Goal: Task Accomplishment & Management: Manage account settings

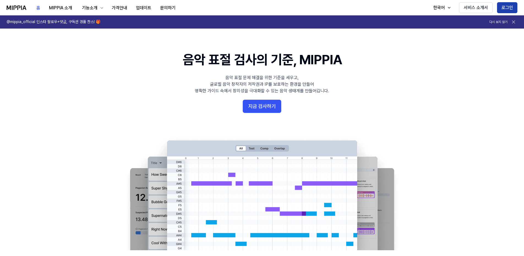
click at [509, 7] on button "로그인" at bounding box center [507, 7] width 20 height 11
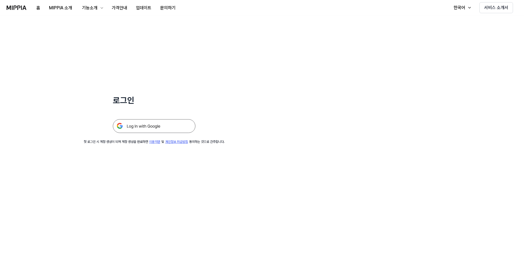
click at [173, 144] on div "첫 로그인 시 계정 생성이 되며 계정 생성을 완료하면 이용약관 및 개인정보 취급방침 동의하는 것으로 간주합니다." at bounding box center [154, 142] width 141 height 5
drag, startPoint x: 173, startPoint y: 149, endPoint x: 175, endPoint y: 135, distance: 14.8
click at [175, 135] on div "로그인 첫 로그인 시 계정 생성이 되며 계정 생성을 완료하면 이용약관 및 개인정보 취급방침 동의하는 것으로 간주합니다." at bounding box center [154, 79] width 308 height 129
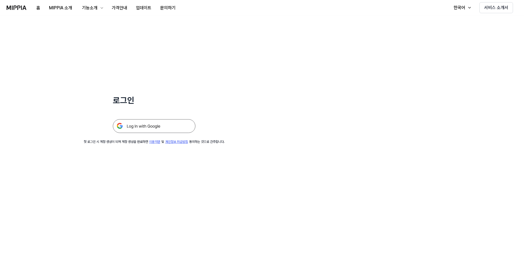
click at [177, 130] on img at bounding box center [154, 126] width 83 height 14
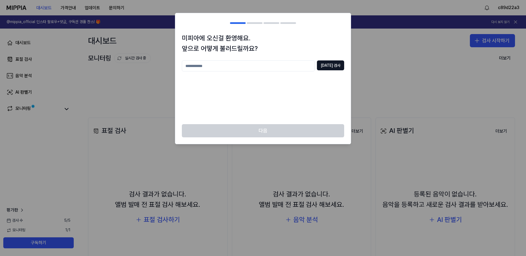
click at [302, 70] on input "text" at bounding box center [248, 66] width 133 height 11
type input "*"
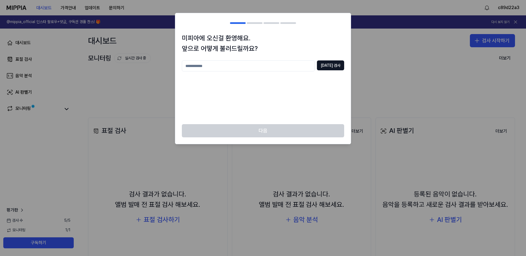
type input "*"
type input "******"
click at [343, 62] on button "중복 검사" at bounding box center [330, 66] width 27 height 10
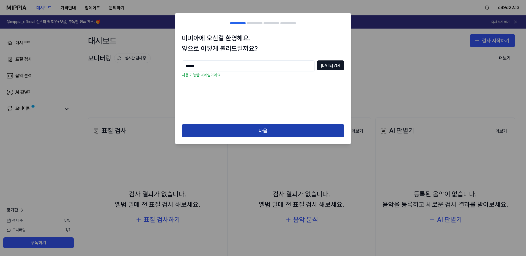
click at [305, 125] on button "다음" at bounding box center [263, 130] width 162 height 13
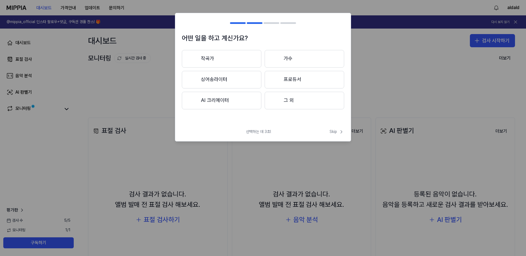
click at [226, 60] on button "작곡가" at bounding box center [222, 59] width 80 height 18
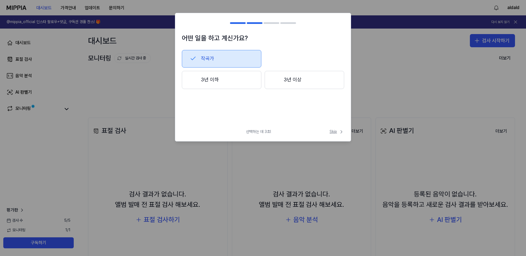
click at [337, 133] on span "Skip" at bounding box center [337, 132] width 15 height 6
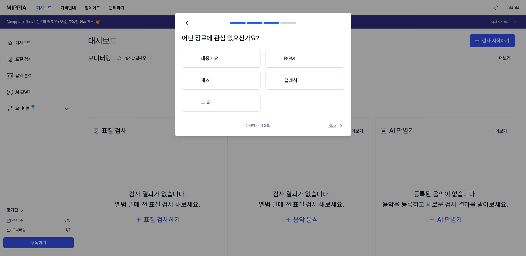
click at [330, 127] on span "Skip" at bounding box center [337, 126] width 16 height 7
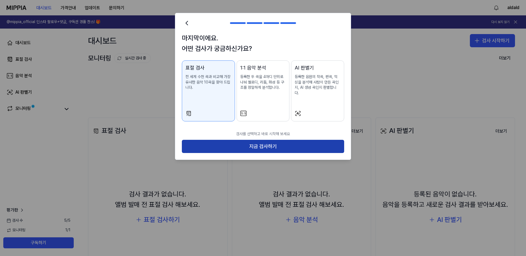
click at [276, 143] on button "지금 검사하기" at bounding box center [263, 146] width 162 height 13
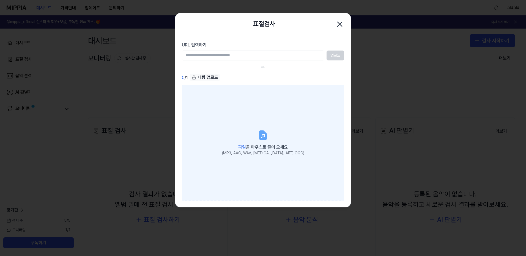
click at [336, 156] on label "파일 을 마우스로 끌어 오세요 (MP3, AAC, WAV, FLAC, AIFF, OGG)" at bounding box center [263, 143] width 162 height 116
click at [0, 0] on input "파일 을 마우스로 끌어 오세요 (MP3, AAC, WAV, FLAC, AIFF, OGG)" at bounding box center [0, 0] width 0 height 0
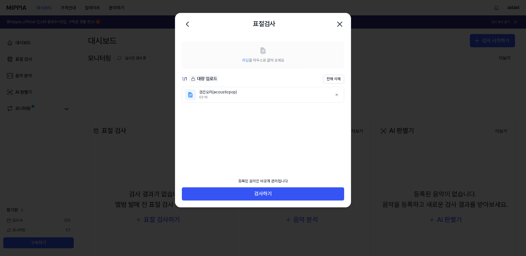
click at [224, 163] on ul "검은오리(acousticpop) 02:16" at bounding box center [263, 127] width 162 height 80
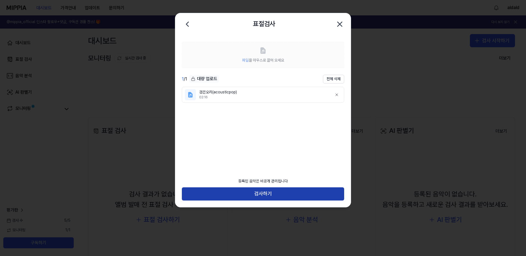
click at [254, 194] on button "검사하기" at bounding box center [263, 194] width 162 height 13
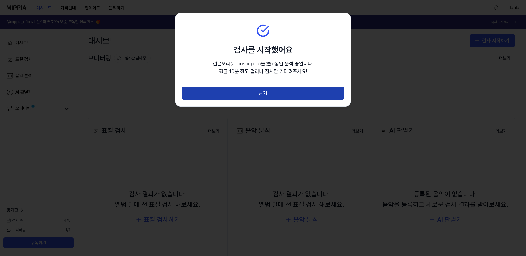
click at [271, 97] on button "닫기" at bounding box center [263, 93] width 162 height 13
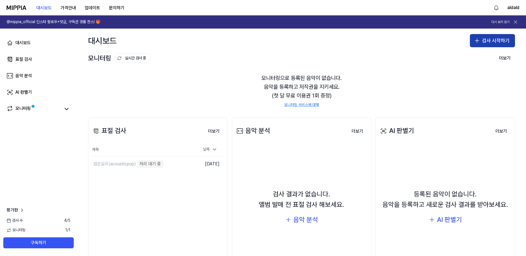
click at [488, 47] on button "검사 시작하기" at bounding box center [492, 40] width 45 height 13
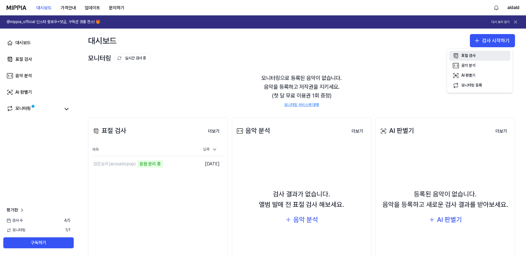
click at [479, 56] on button "표절 검사" at bounding box center [479, 56] width 61 height 10
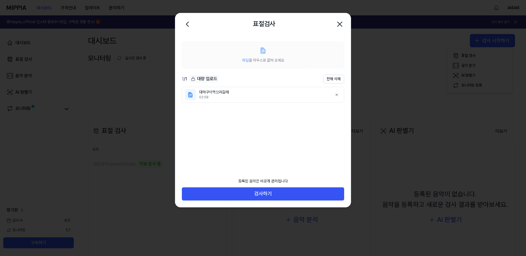
click at [264, 53] on icon at bounding box center [263, 51] width 5 height 6
click at [264, 51] on icon at bounding box center [263, 51] width 3 height 3
click at [265, 132] on ul "대하구이먹으러갈래 02:58" at bounding box center [263, 127] width 162 height 80
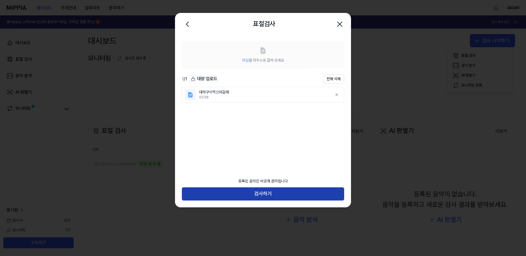
click at [261, 195] on button "검사하기" at bounding box center [263, 194] width 162 height 13
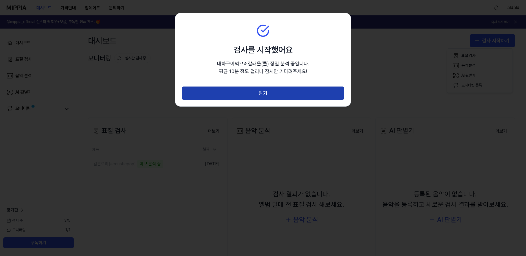
click at [243, 92] on button "닫기" at bounding box center [263, 93] width 162 height 13
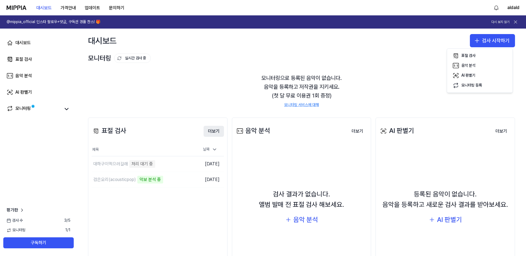
click at [218, 131] on button "더보기" at bounding box center [214, 131] width 20 height 11
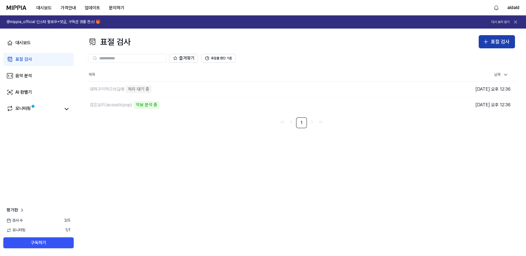
click at [498, 46] on div "표절 검사" at bounding box center [500, 42] width 19 height 8
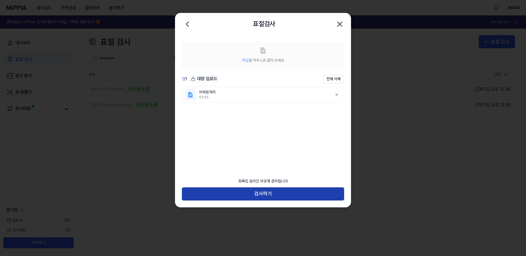
click at [284, 198] on button "검사하기" at bounding box center [263, 194] width 162 height 13
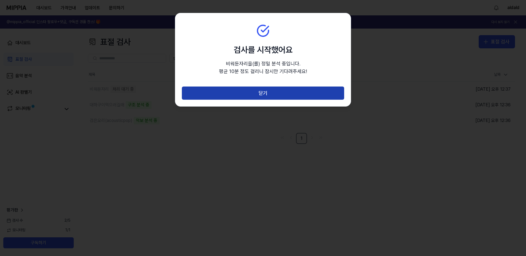
click at [272, 95] on button "닫기" at bounding box center [263, 93] width 162 height 13
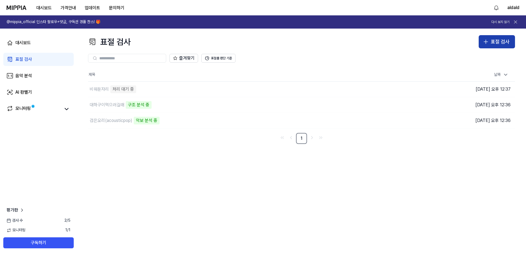
click at [501, 47] on button "표절 검사" at bounding box center [497, 41] width 36 height 13
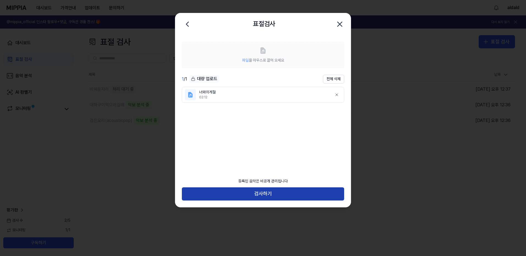
click at [270, 192] on button "검사하기" at bounding box center [263, 194] width 162 height 13
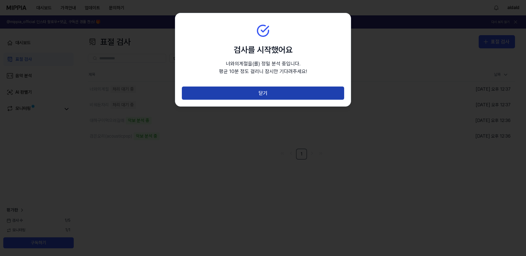
click at [269, 95] on button "닫기" at bounding box center [263, 93] width 162 height 13
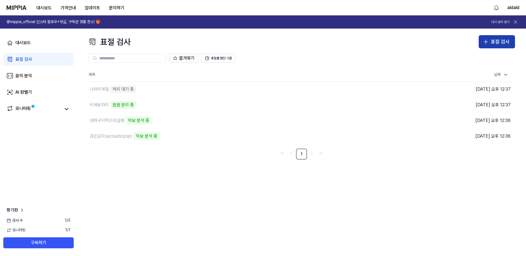
click at [488, 39] on icon "button" at bounding box center [486, 42] width 7 height 7
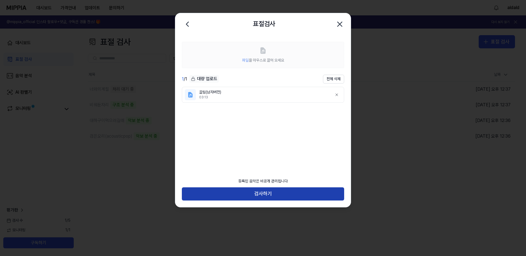
click at [267, 196] on button "검사하기" at bounding box center [263, 194] width 162 height 13
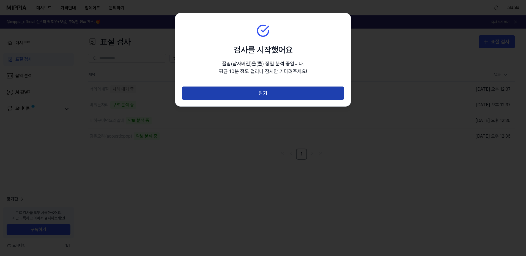
click at [267, 98] on button "닫기" at bounding box center [263, 93] width 162 height 13
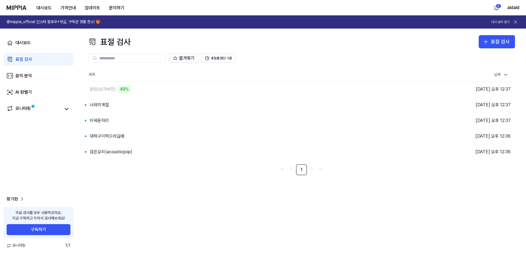
click at [185, 203] on div "표절 검사 표절 검사 표절 검사 음악 분석 AI 판별기 즐겨찾기 표절률 판단 기준 제목 날짜 끌림(남자버전) 49% 이동하기 2025.10.0…" at bounding box center [301, 143] width 449 height 228
click at [124, 154] on div "검은오리(acousticpop)" at bounding box center [111, 152] width 43 height 7
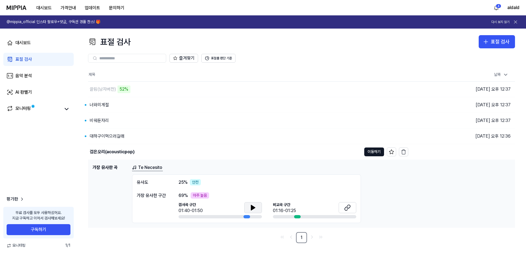
click at [254, 208] on icon at bounding box center [253, 208] width 4 height 5
click at [351, 207] on button at bounding box center [348, 208] width 18 height 11
click at [96, 202] on h1 "가장 유사한 곡" at bounding box center [109, 194] width 35 height 59
click at [111, 138] on div "대하구이먹으러갈래" at bounding box center [107, 136] width 35 height 7
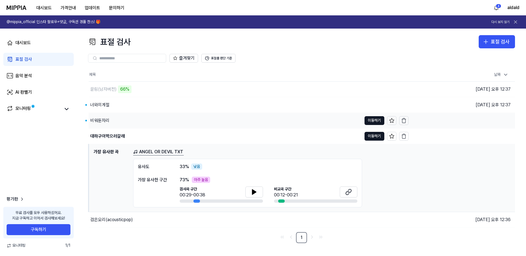
click at [108, 120] on div "비워둔자리" at bounding box center [99, 121] width 19 height 7
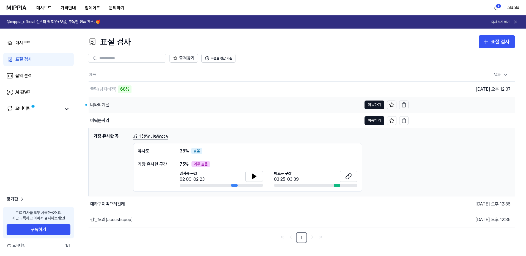
click at [108, 103] on div "너와의계절" at bounding box center [99, 105] width 19 height 7
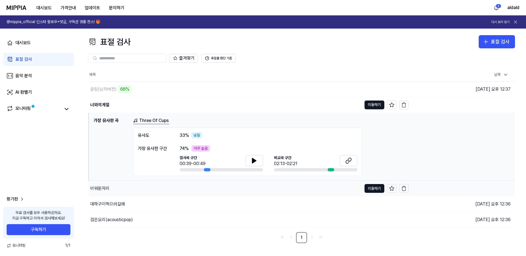
click at [106, 187] on div "비워둔자리" at bounding box center [99, 188] width 19 height 7
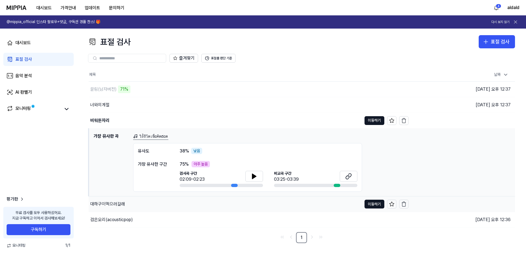
click at [110, 206] on div "대하구이먹으러갈래" at bounding box center [107, 204] width 35 height 7
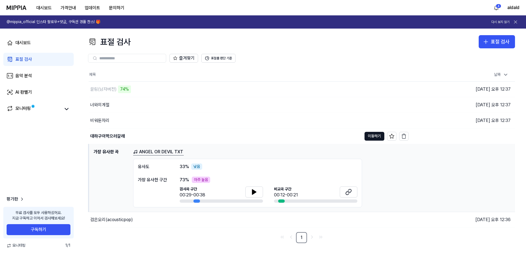
click at [45, 61] on link "표절 검사" at bounding box center [38, 59] width 70 height 13
click at [118, 224] on div "검은오리(acousticpop)" at bounding box center [225, 219] width 273 height 15
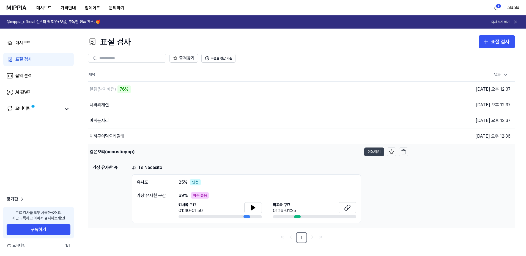
click at [372, 154] on button "이동하기" at bounding box center [374, 152] width 20 height 9
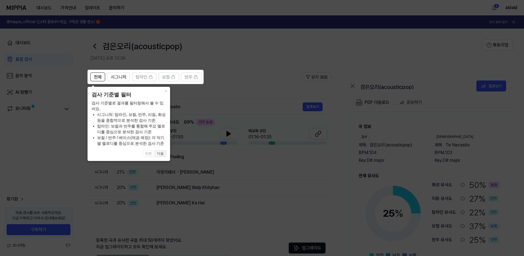
click at [160, 155] on button "다음" at bounding box center [160, 154] width 11 height 7
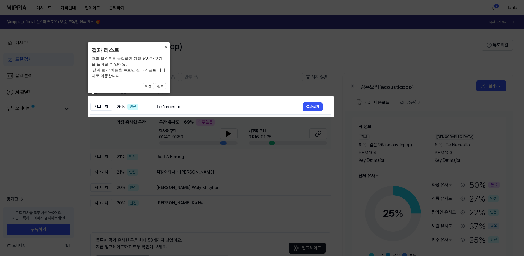
click at [166, 47] on button "×" at bounding box center [165, 46] width 9 height 8
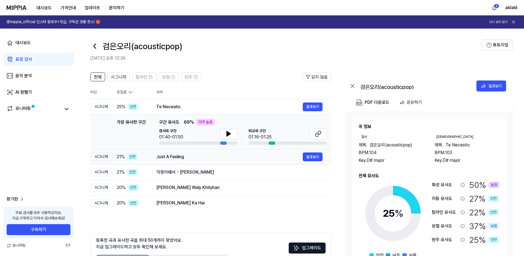
click at [236, 158] on div "Just A Feeling" at bounding box center [229, 157] width 146 height 7
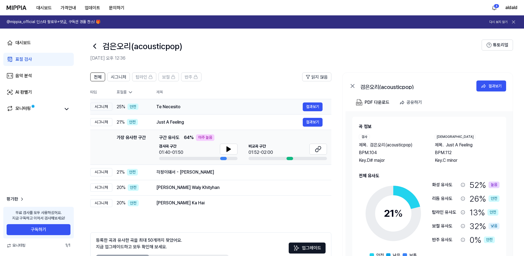
click at [204, 109] on div "Te Necesito" at bounding box center [229, 107] width 146 height 7
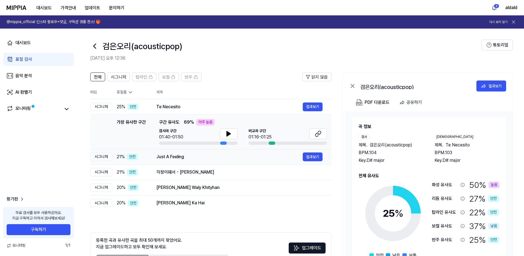
click at [204, 160] on div "Just A Feeling" at bounding box center [229, 157] width 146 height 7
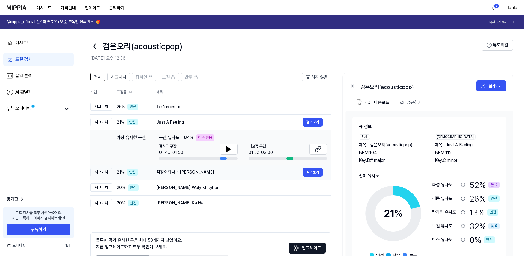
click at [212, 179] on td "걱정이돼서 - VICTON 결과보기" at bounding box center [239, 172] width 184 height 15
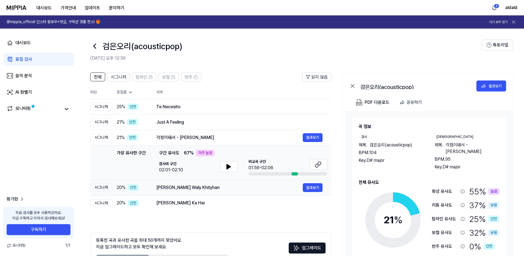
click at [213, 193] on td "Aedy Naseban Waly Khityhan 결과보기" at bounding box center [239, 187] width 184 height 15
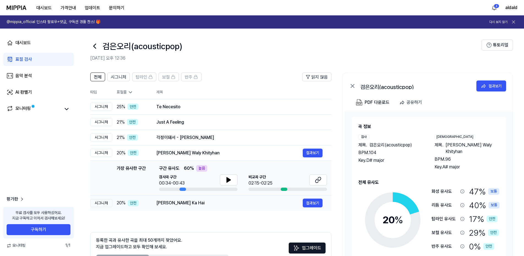
click at [214, 203] on div "Karam Hussain Ka Hai" at bounding box center [229, 203] width 146 height 7
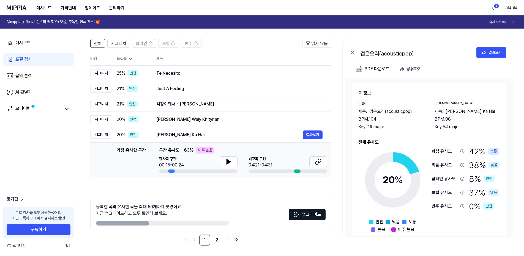
scroll to position [34, 0]
click at [474, 151] on div "42 % 보통" at bounding box center [484, 151] width 30 height 12
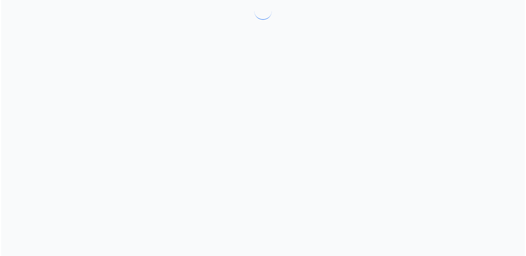
scroll to position [0, 0]
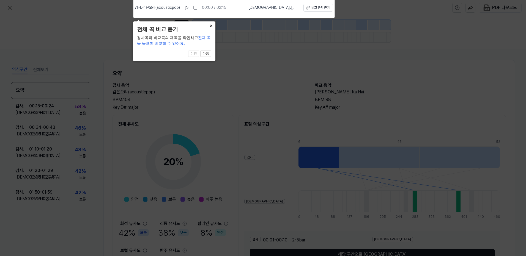
click at [209, 26] on button "×" at bounding box center [211, 25] width 9 height 8
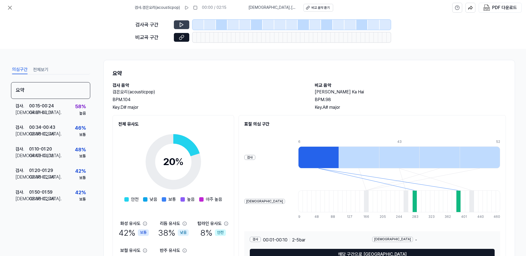
click at [176, 25] on button at bounding box center [181, 24] width 15 height 9
click at [179, 27] on icon at bounding box center [182, 25] width 6 height 6
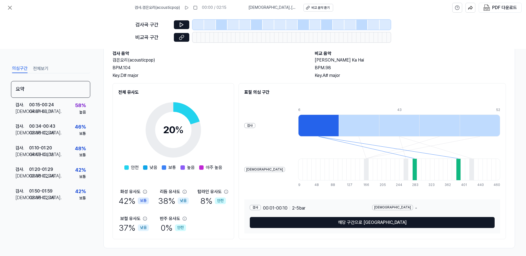
scroll to position [35, 0]
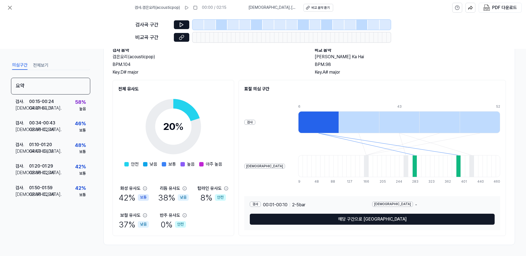
click at [412, 168] on div at bounding box center [414, 166] width 4 height 22
click at [298, 124] on div at bounding box center [318, 122] width 40 height 22
click at [417, 166] on div at bounding box center [419, 166] width 4 height 22
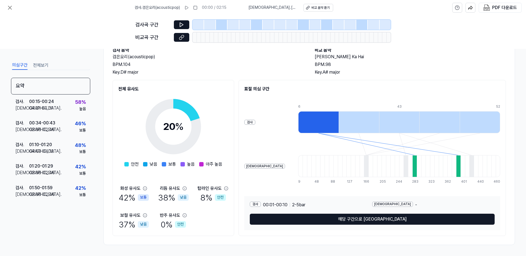
click at [412, 167] on div at bounding box center [414, 166] width 4 height 22
click at [273, 204] on span "00:01 - 00:10" at bounding box center [275, 205] width 24 height 7
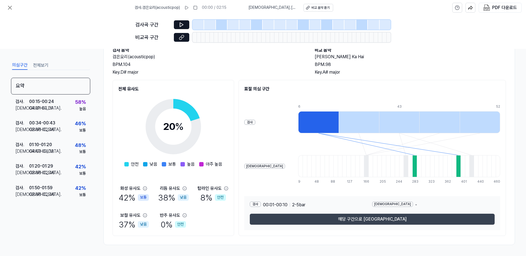
click at [265, 221] on button "해당 구간으로 이동" at bounding box center [372, 219] width 245 height 11
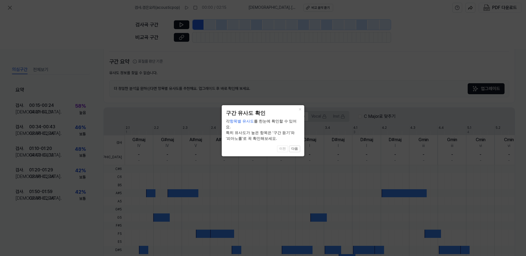
scroll to position [110, 0]
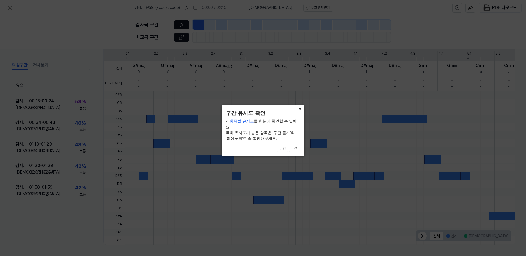
click at [300, 107] on button "×" at bounding box center [300, 109] width 9 height 8
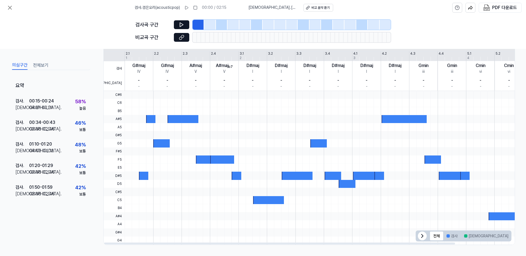
click at [278, 124] on div at bounding box center [352, 127] width 455 height 8
click at [206, 175] on div at bounding box center [352, 176] width 455 height 8
click at [84, 105] on div "58 %" at bounding box center [80, 102] width 11 height 8
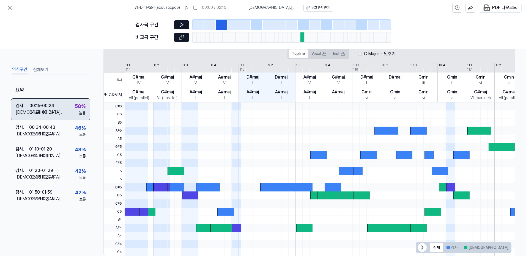
scroll to position [121, 0]
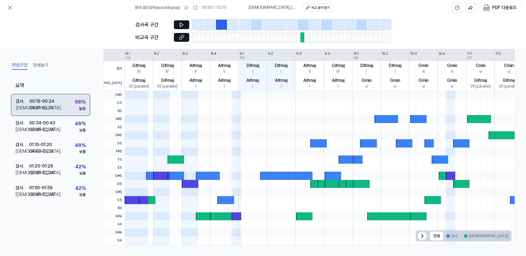
click at [84, 105] on div "58 %" at bounding box center [80, 102] width 11 height 8
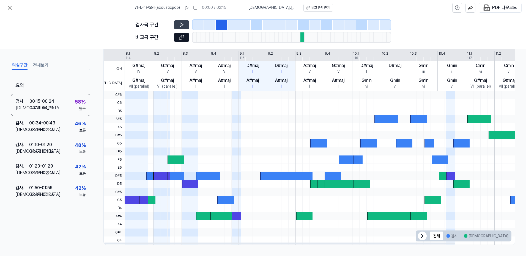
click at [185, 22] on button at bounding box center [181, 24] width 15 height 9
click at [183, 35] on icon at bounding box center [182, 38] width 6 height 6
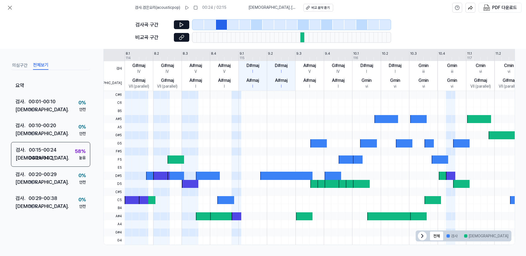
click at [38, 62] on button "전체보기" at bounding box center [40, 65] width 15 height 9
click at [11, 6] on icon at bounding box center [9, 7] width 3 height 3
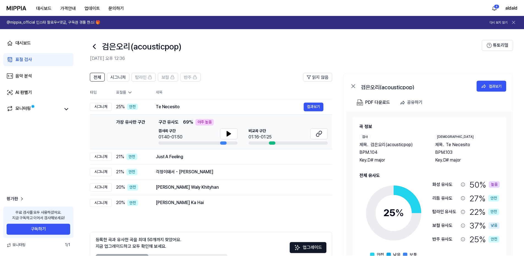
scroll to position [34, 0]
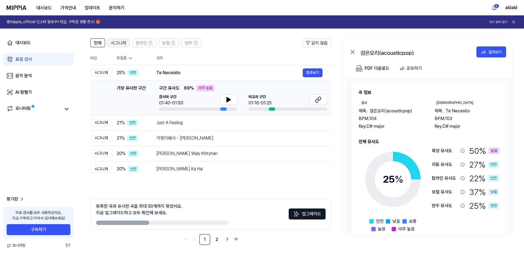
click at [114, 41] on span "시그니처" at bounding box center [118, 43] width 15 height 7
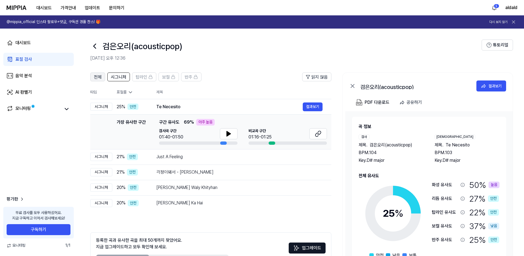
click at [102, 80] on button "전체" at bounding box center [97, 77] width 15 height 9
click at [142, 77] on span "탑라인" at bounding box center [142, 77] width 12 height 7
click at [33, 63] on link "표절 검사" at bounding box center [38, 59] width 70 height 13
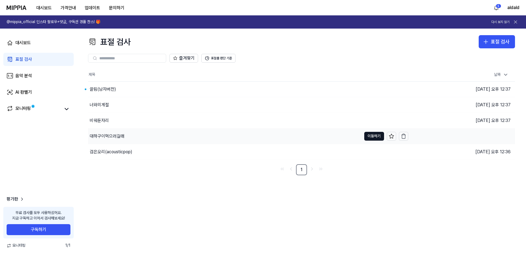
click at [115, 138] on div "대하구이먹으러갈래" at bounding box center [107, 136] width 35 height 7
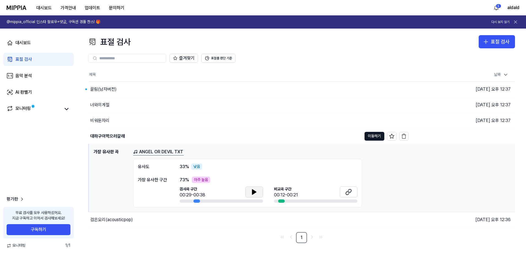
click at [252, 192] on icon at bounding box center [254, 192] width 4 height 5
click at [348, 193] on icon at bounding box center [349, 192] width 3 height 4
click at [253, 195] on icon at bounding box center [254, 192] width 7 height 7
click at [100, 122] on div "비워둔자리" at bounding box center [99, 121] width 19 height 7
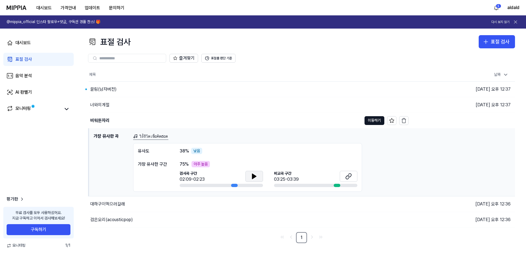
click at [253, 172] on button at bounding box center [254, 176] width 18 height 11
click at [350, 177] on icon at bounding box center [349, 176] width 3 height 4
click at [101, 90] on div "끌림(남자버전)" at bounding box center [103, 89] width 26 height 7
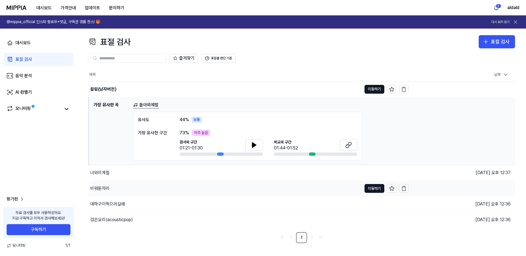
click at [101, 189] on div "비워둔자리" at bounding box center [99, 188] width 19 height 7
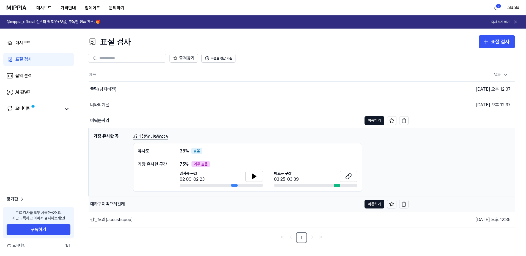
click at [97, 208] on div "대하구이먹으러갈래" at bounding box center [225, 204] width 273 height 15
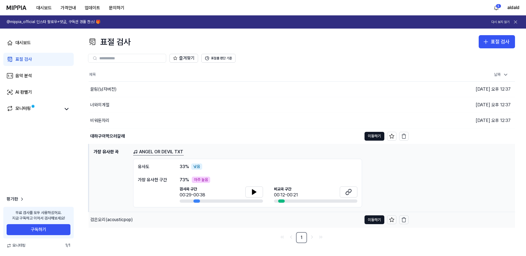
click at [96, 228] on div "검은오리(acousticpop)" at bounding box center [225, 219] width 273 height 15
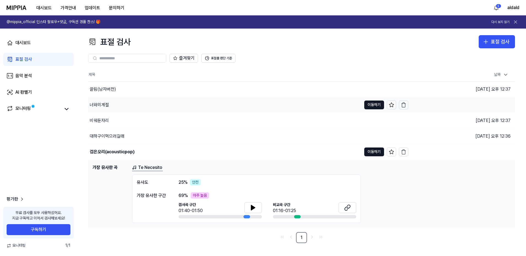
click at [107, 105] on div "너와의계절" at bounding box center [99, 105] width 19 height 7
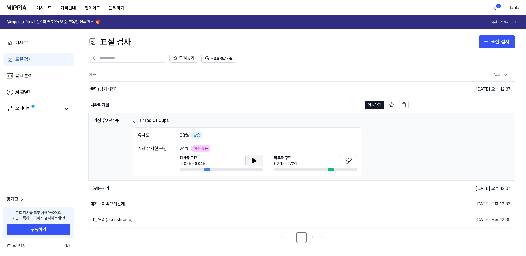
click at [256, 158] on icon at bounding box center [254, 161] width 7 height 7
click at [255, 160] on icon at bounding box center [255, 161] width 1 height 4
click at [253, 163] on icon at bounding box center [254, 161] width 7 height 7
click at [205, 169] on div at bounding box center [207, 169] width 7 height 3
click at [132, 185] on div "비워둔자리" at bounding box center [225, 188] width 273 height 15
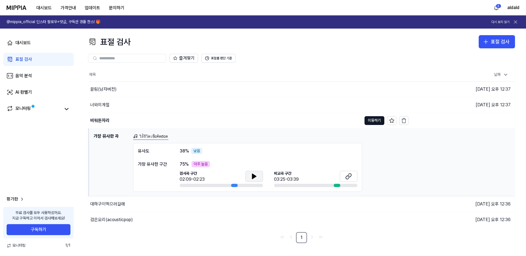
click at [255, 180] on icon at bounding box center [254, 176] width 7 height 7
click at [251, 177] on icon at bounding box center [254, 176] width 7 height 7
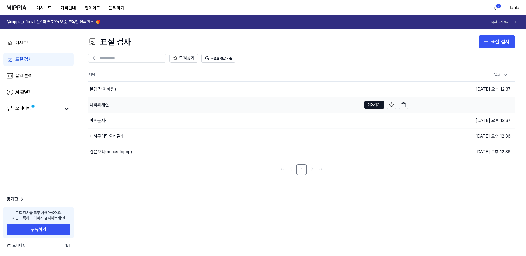
click at [110, 105] on div "너와의계절" at bounding box center [225, 104] width 274 height 15
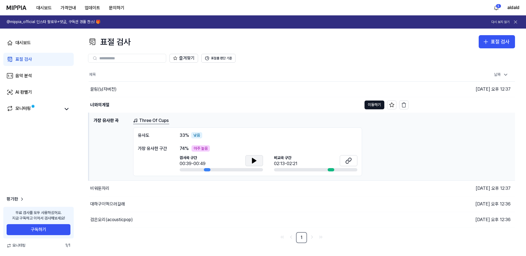
click at [255, 161] on icon at bounding box center [254, 161] width 4 height 5
click at [350, 160] on icon at bounding box center [348, 161] width 7 height 7
click at [253, 162] on icon at bounding box center [254, 161] width 4 height 5
click at [250, 161] on button at bounding box center [254, 160] width 18 height 11
click at [102, 91] on div "끌림(남자버전)" at bounding box center [103, 89] width 26 height 7
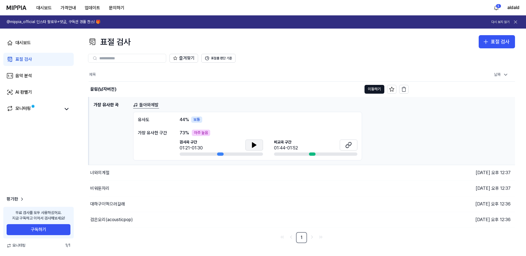
click at [259, 143] on button at bounding box center [254, 145] width 18 height 11
click at [256, 146] on icon at bounding box center [254, 145] width 7 height 7
click at [346, 149] on button at bounding box center [349, 145] width 18 height 11
click at [32, 55] on link "표절 검사" at bounding box center [38, 59] width 70 height 13
click at [35, 67] on div "대시보드 표절 검사 음악 분석 AI 판별기 모니터링" at bounding box center [38, 76] width 77 height 95
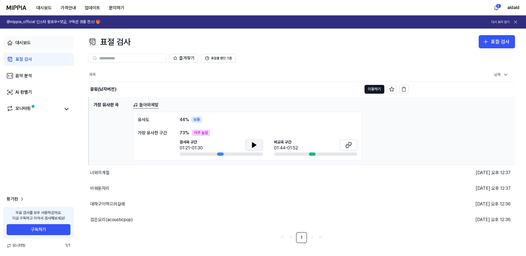
click at [37, 48] on link "대시보드" at bounding box center [38, 42] width 70 height 13
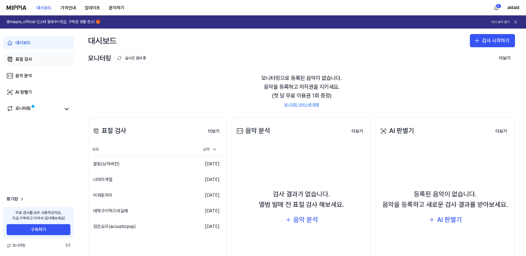
click at [31, 63] on link "표절 검사" at bounding box center [38, 59] width 70 height 13
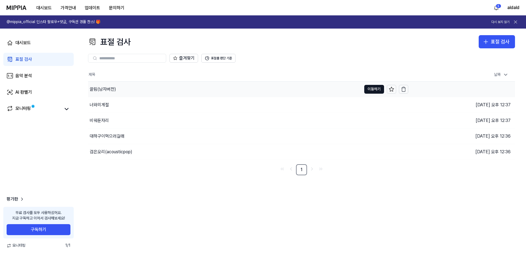
click at [107, 94] on div "끌림(남자버전)" at bounding box center [225, 89] width 274 height 15
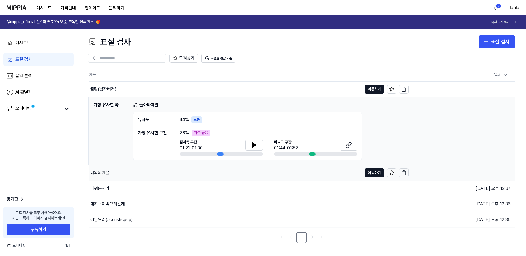
click at [110, 173] on div "너와의계절" at bounding box center [225, 172] width 273 height 15
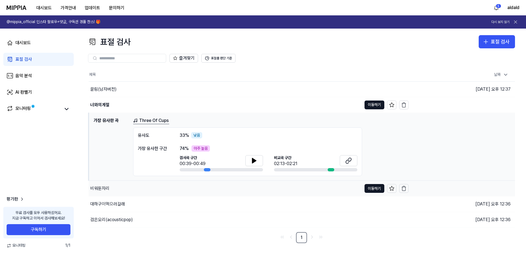
click at [107, 195] on div "비워둔자리" at bounding box center [225, 188] width 273 height 15
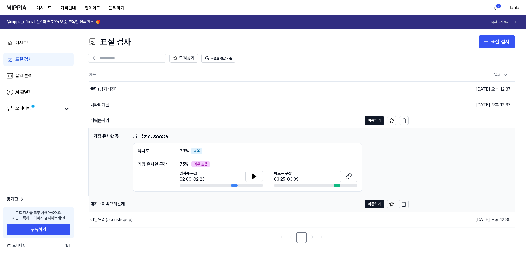
click at [112, 212] on div "대하구이먹으러갈래" at bounding box center [225, 204] width 273 height 15
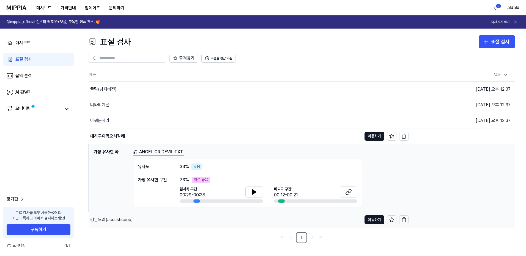
click at [124, 219] on div "검은오리(acousticpop)" at bounding box center [111, 220] width 43 height 7
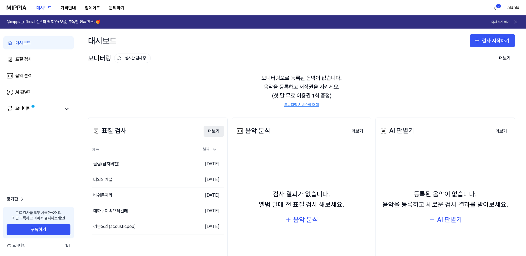
click at [213, 132] on button "더보기" at bounding box center [214, 131] width 20 height 11
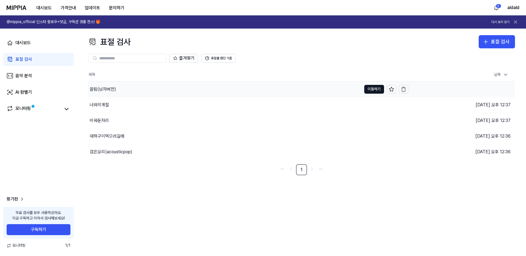
click at [279, 92] on div "끌림(남자버전)" at bounding box center [225, 89] width 274 height 15
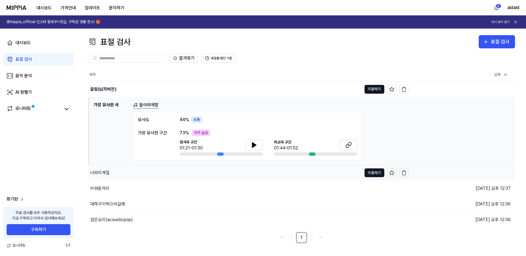
click at [279, 173] on div "너와의계절" at bounding box center [225, 172] width 273 height 15
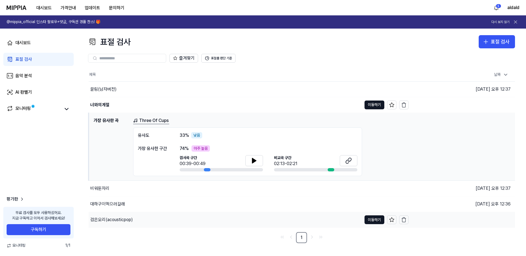
click at [271, 187] on div "비워둔자리" at bounding box center [249, 188] width 320 height 15
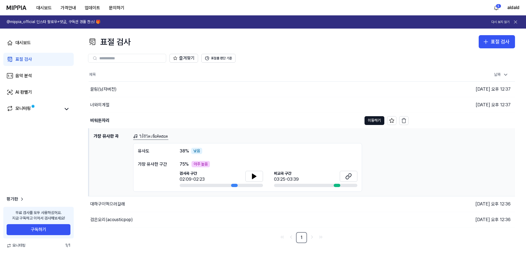
click at [266, 204] on div "대하구이먹으러갈래" at bounding box center [249, 204] width 320 height 15
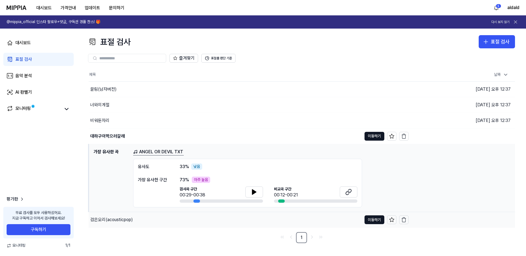
click at [266, 214] on div "검은오리(acousticpop)" at bounding box center [225, 219] width 273 height 15
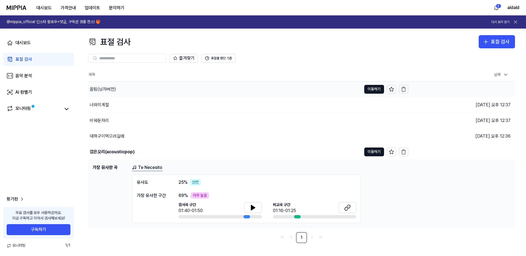
click at [271, 94] on div "끌림(남자버전)" at bounding box center [225, 89] width 274 height 15
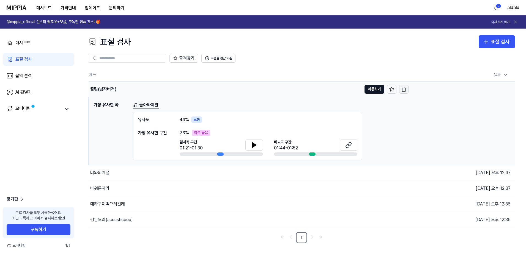
click at [402, 90] on icon "button" at bounding box center [404, 90] width 6 height 6
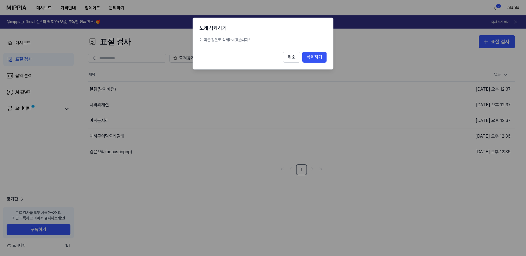
drag, startPoint x: 317, startPoint y: 57, endPoint x: 319, endPoint y: 61, distance: 4.6
click at [317, 56] on button "삭제하기" at bounding box center [314, 57] width 24 height 11
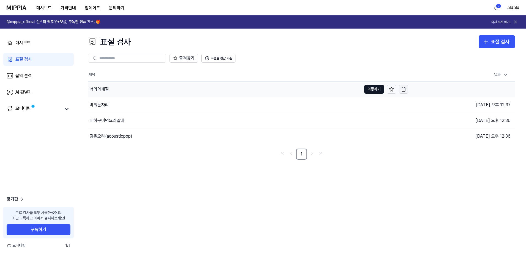
click at [403, 88] on icon "button" at bounding box center [404, 88] width 4 height 0
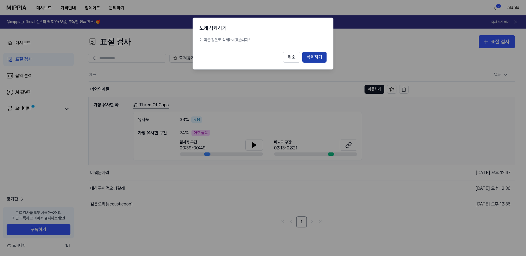
click at [318, 58] on button "삭제하기" at bounding box center [314, 57] width 24 height 11
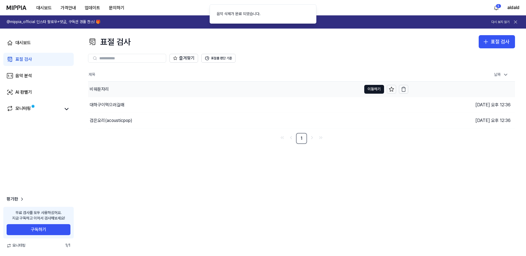
click at [405, 84] on td "비워둔자리 이동하기" at bounding box center [248, 89] width 320 height 15
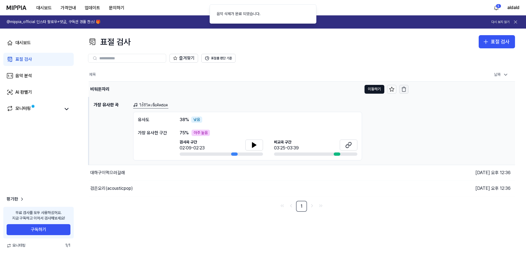
click at [406, 86] on button "button" at bounding box center [403, 89] width 9 height 9
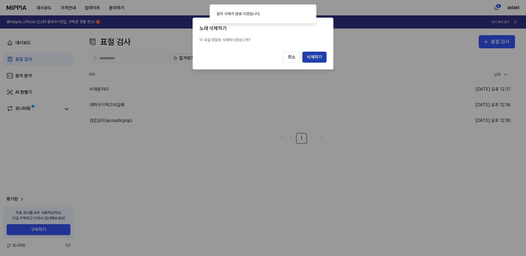
click at [318, 59] on button "삭제하기" at bounding box center [314, 57] width 24 height 11
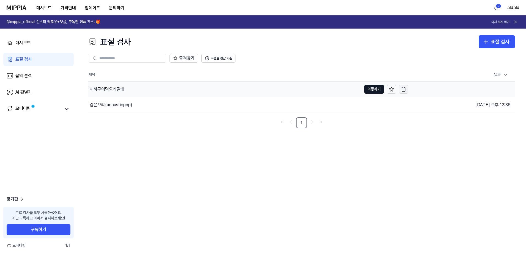
click at [405, 86] on button "button" at bounding box center [403, 89] width 9 height 9
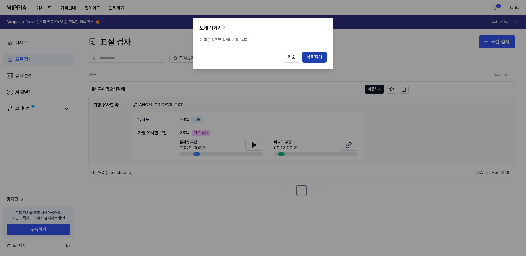
click at [322, 56] on button "삭제하기" at bounding box center [314, 57] width 24 height 11
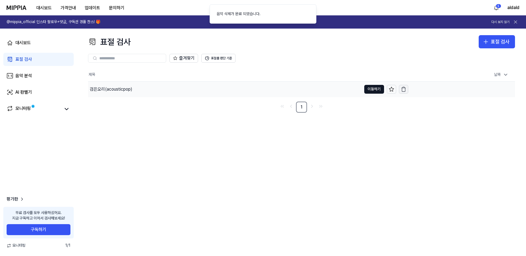
click at [401, 88] on icon "button" at bounding box center [404, 90] width 6 height 6
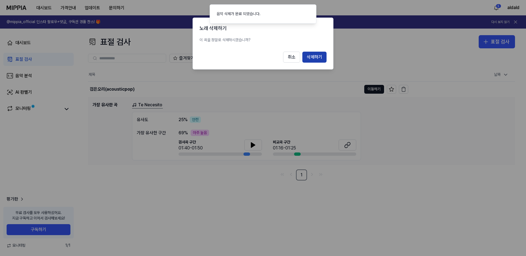
click at [311, 61] on button "삭제하기" at bounding box center [314, 57] width 24 height 11
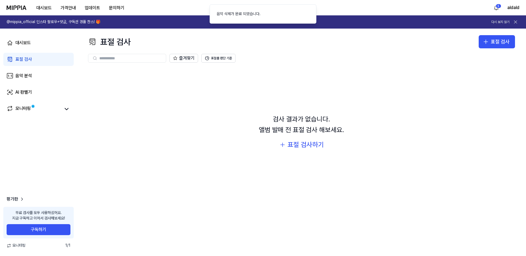
click at [326, 172] on div "검사 결과가 없습니다. 앨범 발매 전 표절 검사 해보세요. 표절 검사하기" at bounding box center [301, 132] width 427 height 128
click at [386, 140] on div "검사 결과가 없습니다. 앨범 발매 전 표절 검사 해보세요. 표절 검사하기" at bounding box center [301, 132] width 427 height 128
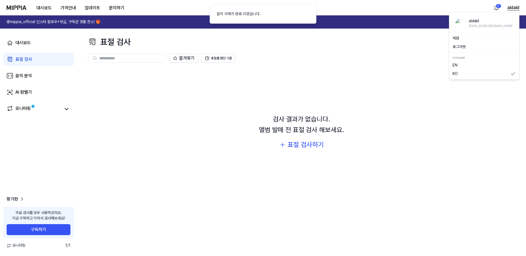
click at [517, 6] on button "aldald" at bounding box center [513, 7] width 12 height 7
click at [472, 40] on link "계정" at bounding box center [484, 39] width 63 height 6
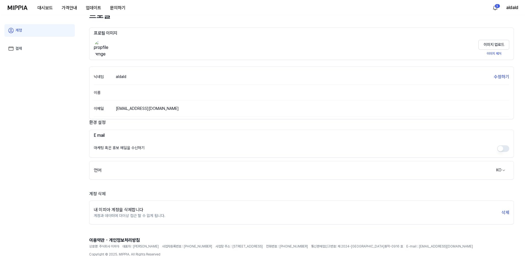
scroll to position [36, 0]
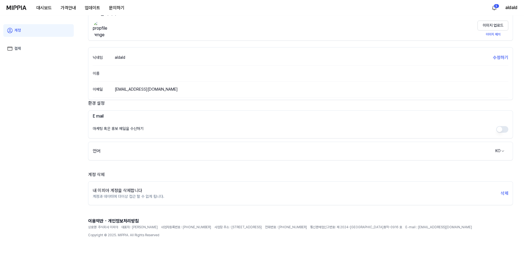
drag, startPoint x: 111, startPoint y: 188, endPoint x: 136, endPoint y: 187, distance: 25.1
click at [111, 188] on div "내 미피아 계정을 삭제합니다" at bounding box center [129, 191] width 72 height 7
click at [501, 195] on button "삭제" at bounding box center [505, 193] width 8 height 7
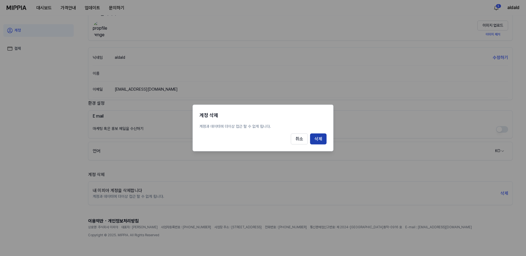
click at [318, 139] on button "삭제" at bounding box center [318, 139] width 17 height 11
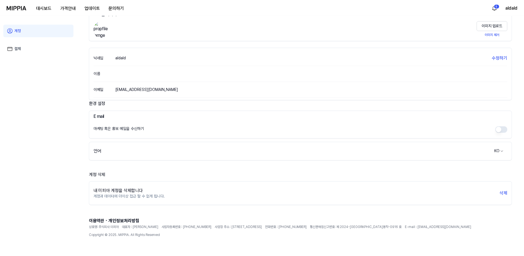
scroll to position [15, 0]
